Goal: Task Accomplishment & Management: Manage account settings

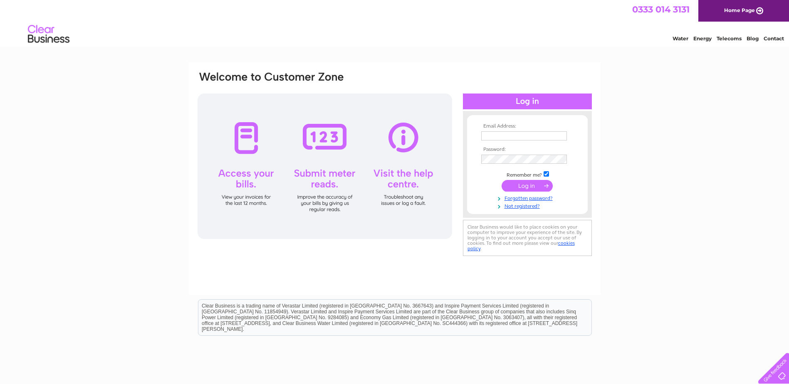
type input "[PERSON_NAME][EMAIL_ADDRESS][DOMAIN_NAME]"
click at [527, 188] on input "submit" at bounding box center [527, 186] width 51 height 12
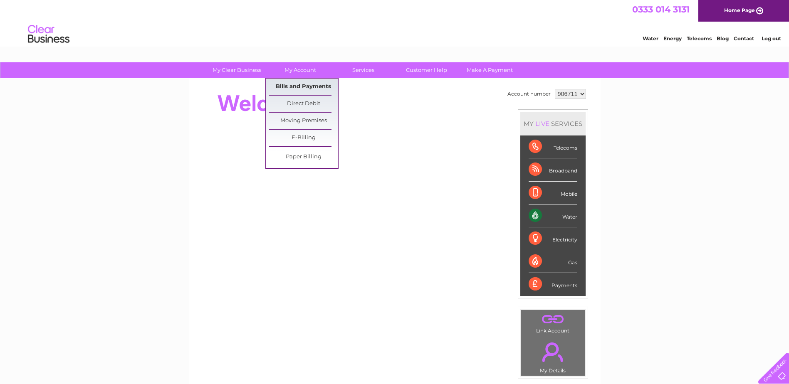
click at [316, 89] on link "Bills and Payments" at bounding box center [303, 87] width 69 height 17
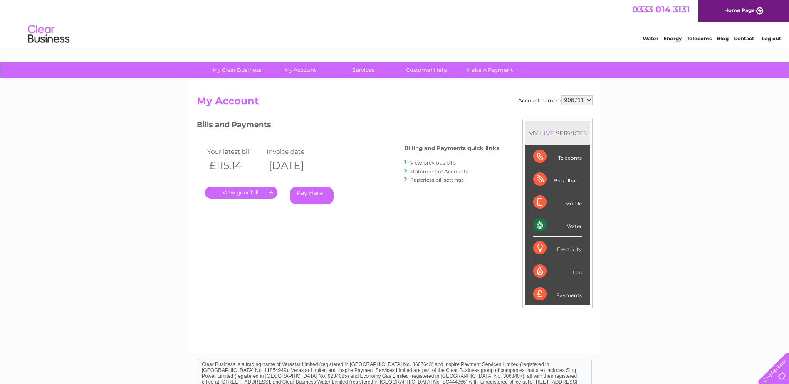
click at [248, 191] on link "." at bounding box center [241, 193] width 72 height 12
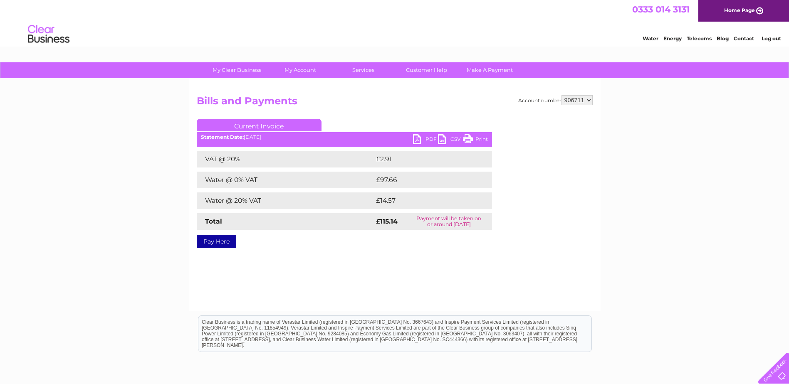
click at [417, 135] on link "PDF" at bounding box center [425, 140] width 25 height 12
